Goal: Contribute content: Contribute content

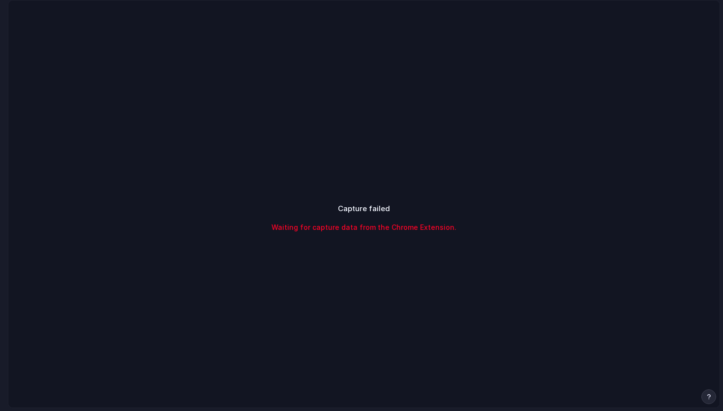
click at [401, 230] on span "Waiting for capture data from the Chrome Extension." at bounding box center [364, 227] width 185 height 10
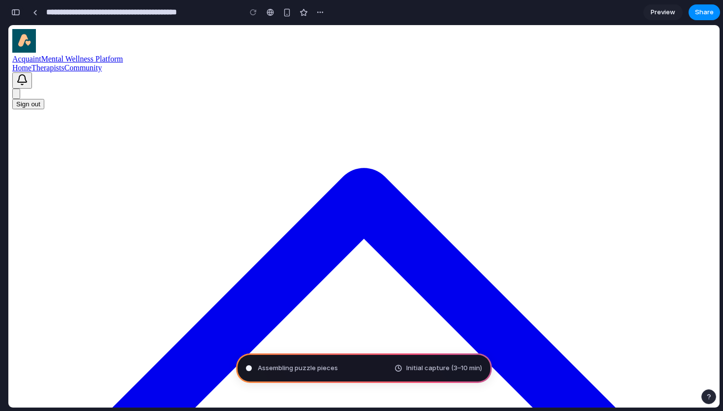
click at [16, 11] on div "button" at bounding box center [15, 12] width 9 height 7
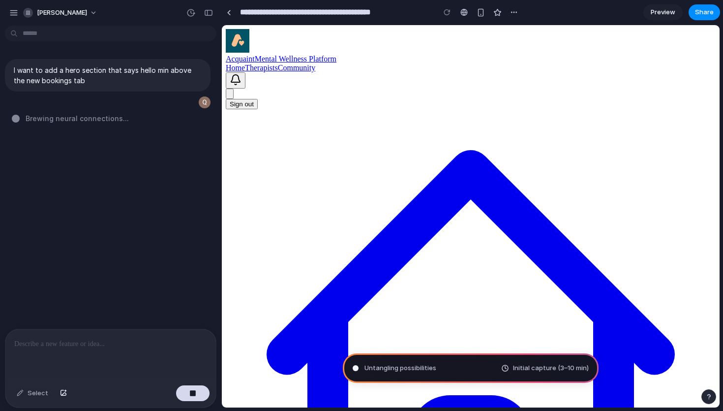
type input "**********"
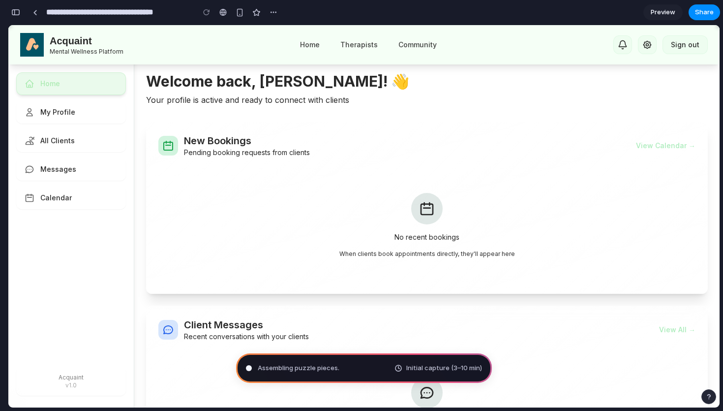
scroll to position [256, 0]
click at [16, 13] on div "button" at bounding box center [15, 12] width 9 height 7
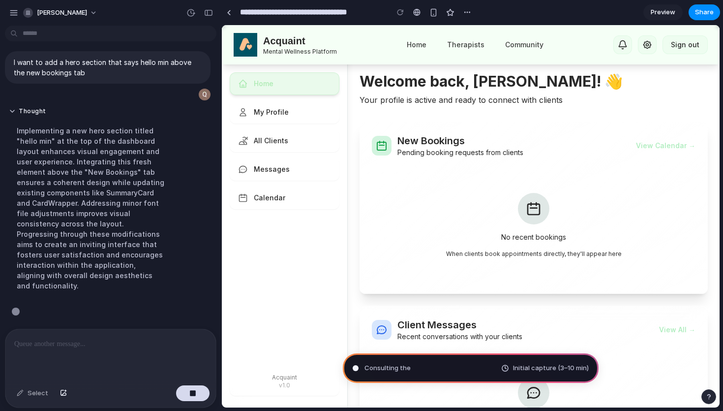
scroll to position [0, 0]
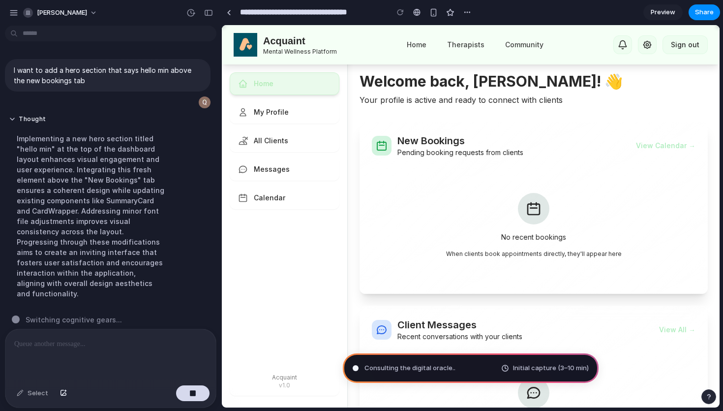
click at [112, 173] on div "Implementing a new hero section titled "hello min" at the top of the dashboard …" at bounding box center [91, 215] width 164 height 177
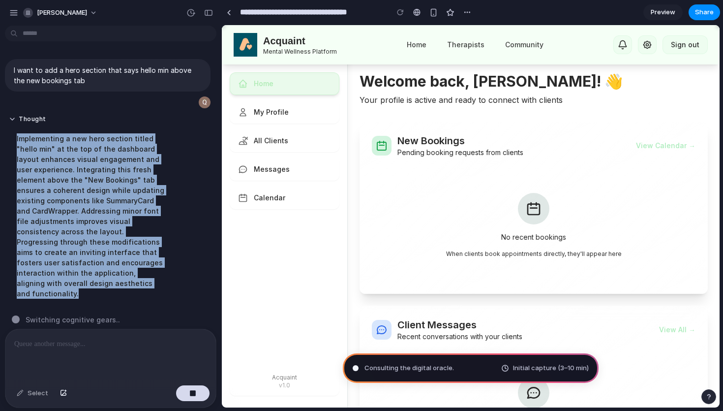
click at [112, 173] on div "Implementing a new hero section titled "hello min" at the top of the dashboard …" at bounding box center [91, 215] width 164 height 177
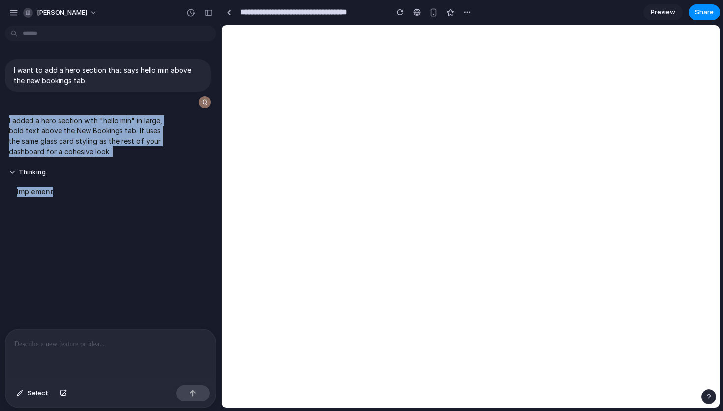
click at [112, 173] on button "Thinking" at bounding box center [91, 172] width 164 height 8
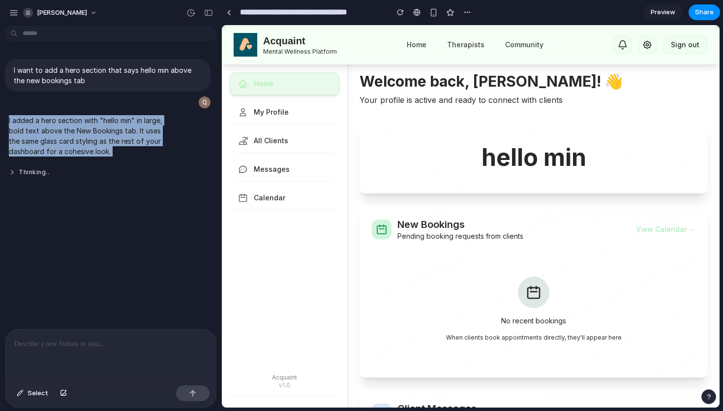
click at [46, 172] on button "Thinking .." at bounding box center [91, 172] width 164 height 8
click at [46, 172] on button "Thinking ..." at bounding box center [91, 172] width 164 height 8
click at [46, 172] on button "Thinking ." at bounding box center [91, 172] width 164 height 8
click at [157, 222] on div "I want to add a hero section that says hello min above the new bookings tab I a…" at bounding box center [108, 179] width 216 height 299
